Goal: Task Accomplishment & Management: Manage account settings

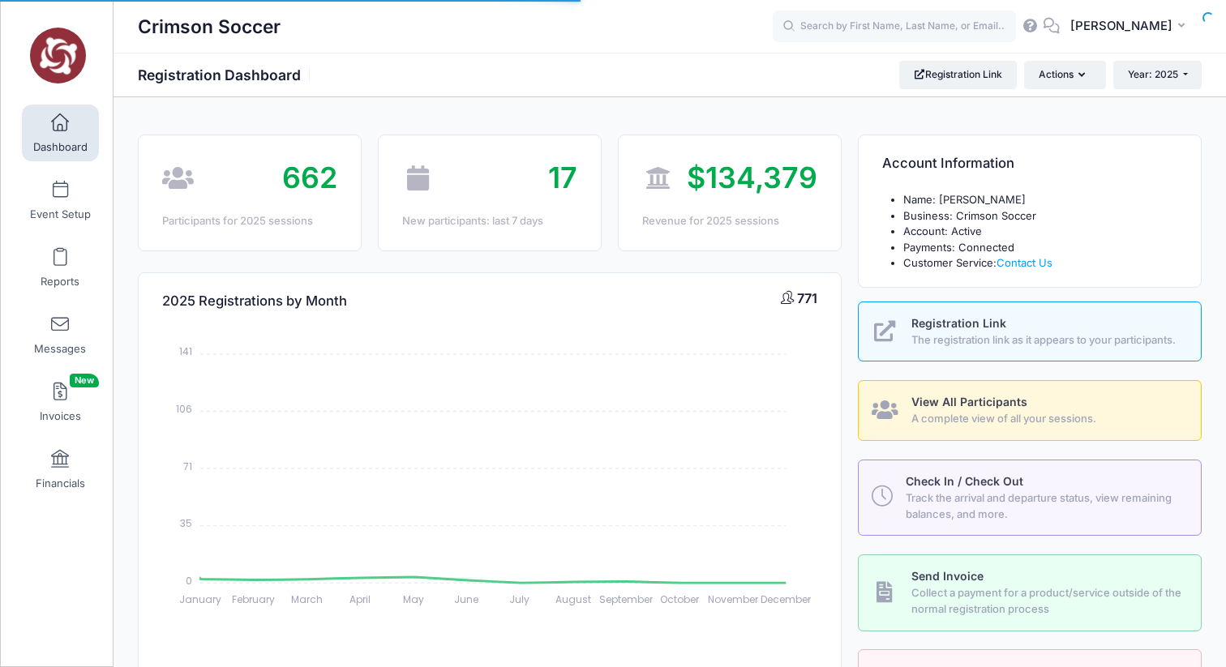
select select
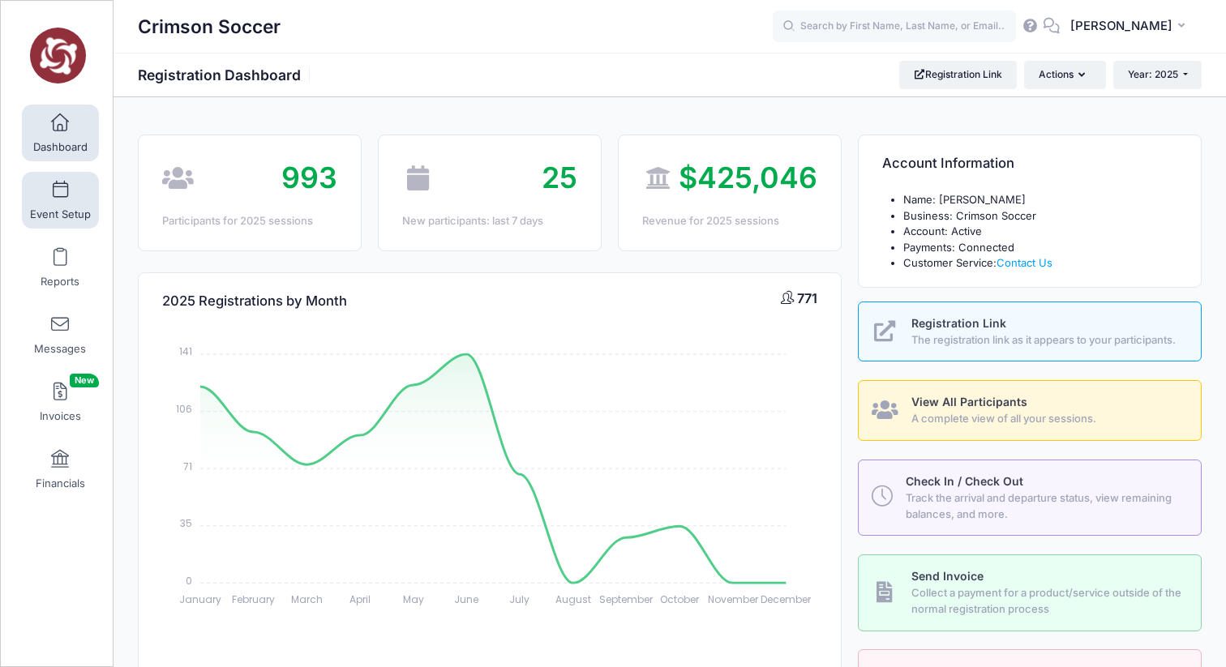
click at [59, 199] on link "Event Setup" at bounding box center [60, 200] width 77 height 57
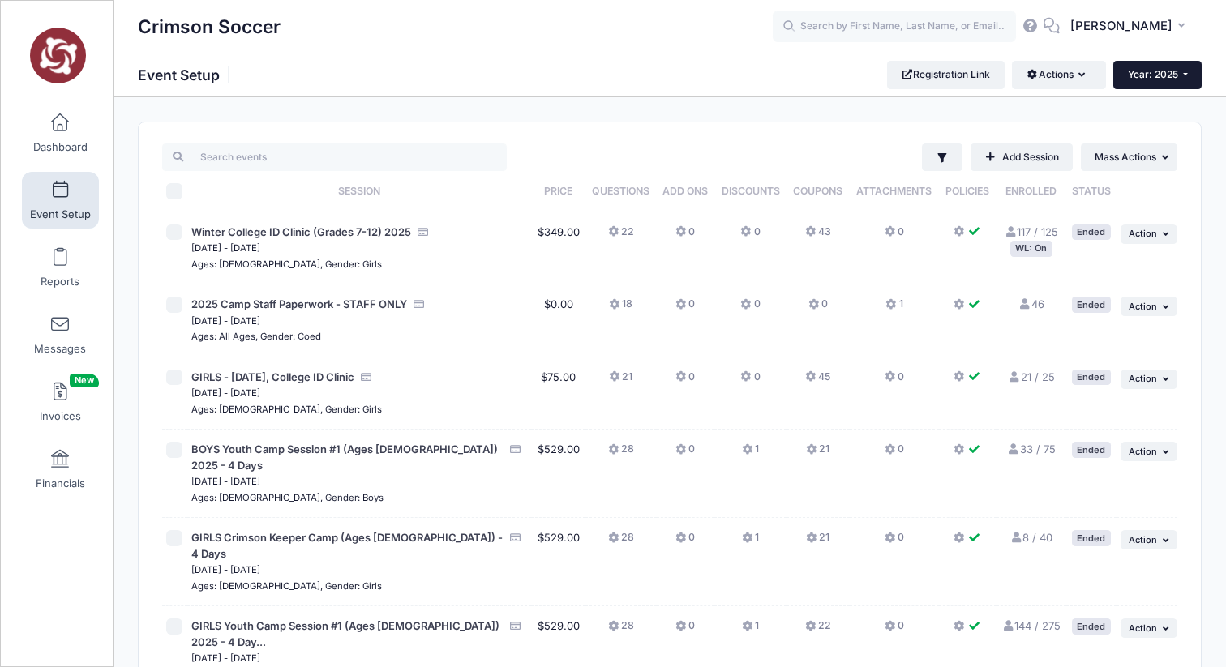
click at [1190, 76] on button "Year: 2025" at bounding box center [1157, 75] width 88 height 28
click at [1176, 103] on link "Year: 2026" at bounding box center [1165, 106] width 105 height 21
